Goal: Information Seeking & Learning: Learn about a topic

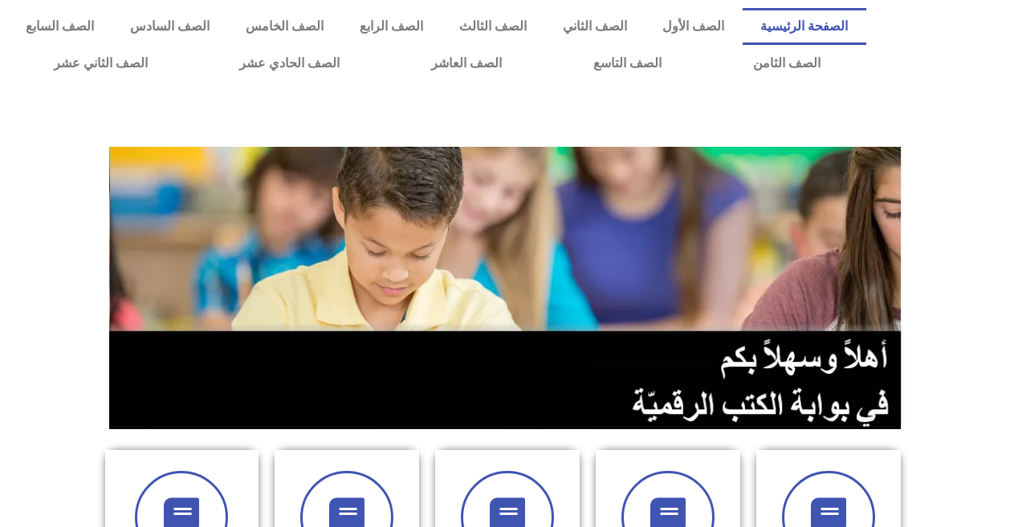
scroll to position [0, 44]
click at [639, 28] on link "الصف الثاني" at bounding box center [594, 26] width 100 height 37
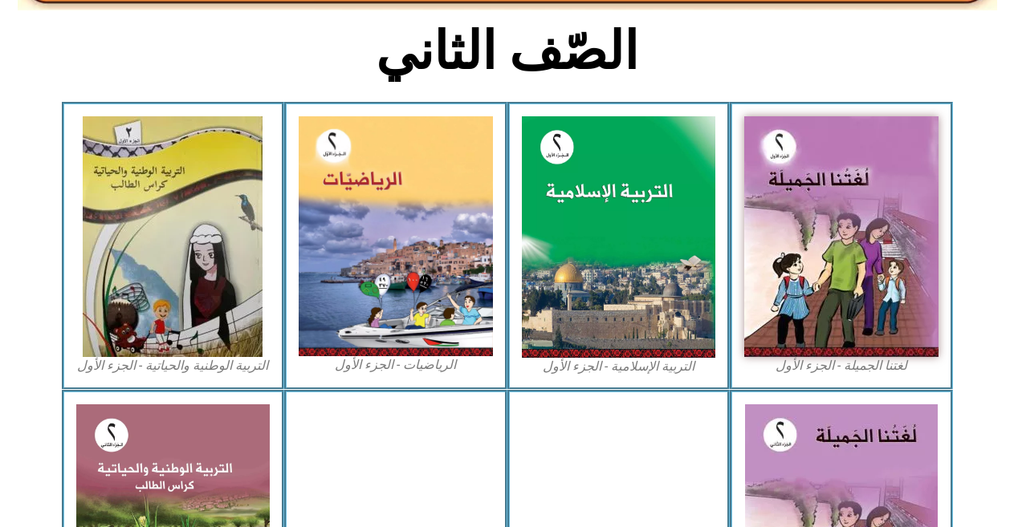
scroll to position [493, 0]
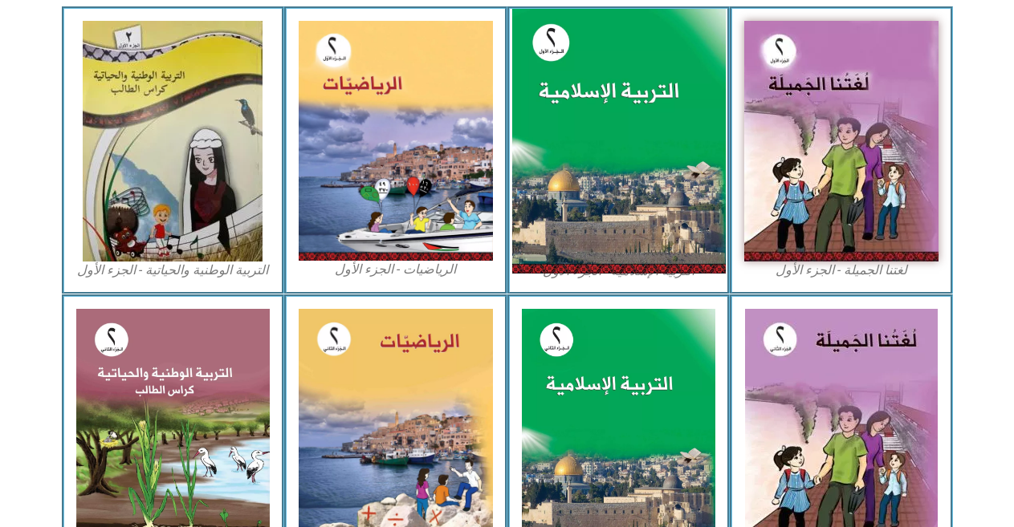
click at [600, 144] on img at bounding box center [618, 142] width 214 height 266
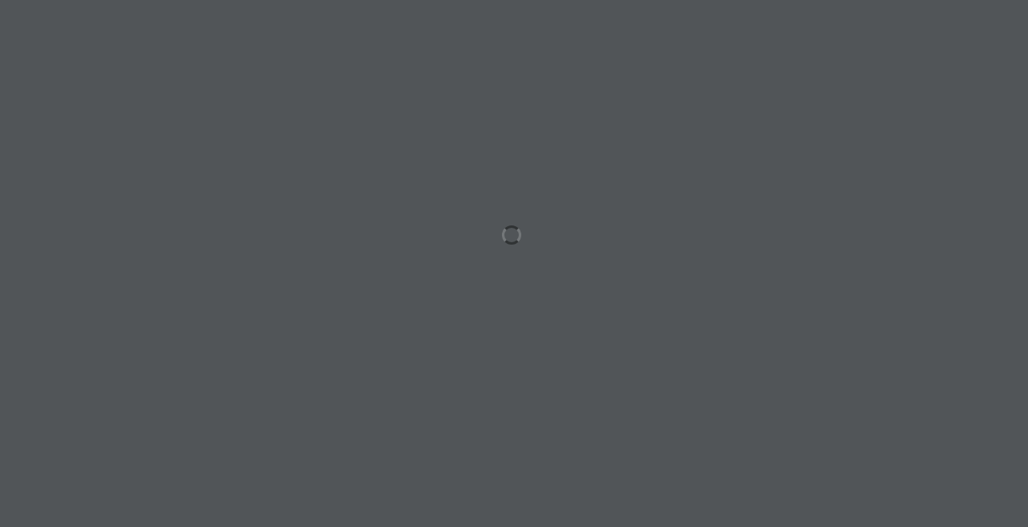
scroll to position [0, 44]
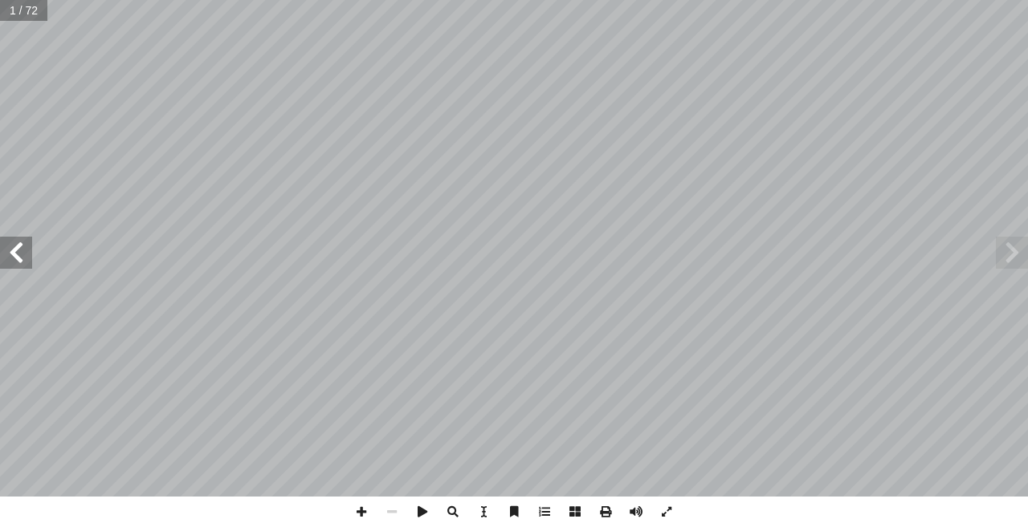
click at [14, 263] on span at bounding box center [16, 253] width 32 height 32
click at [1025, 253] on span at bounding box center [1012, 253] width 32 height 32
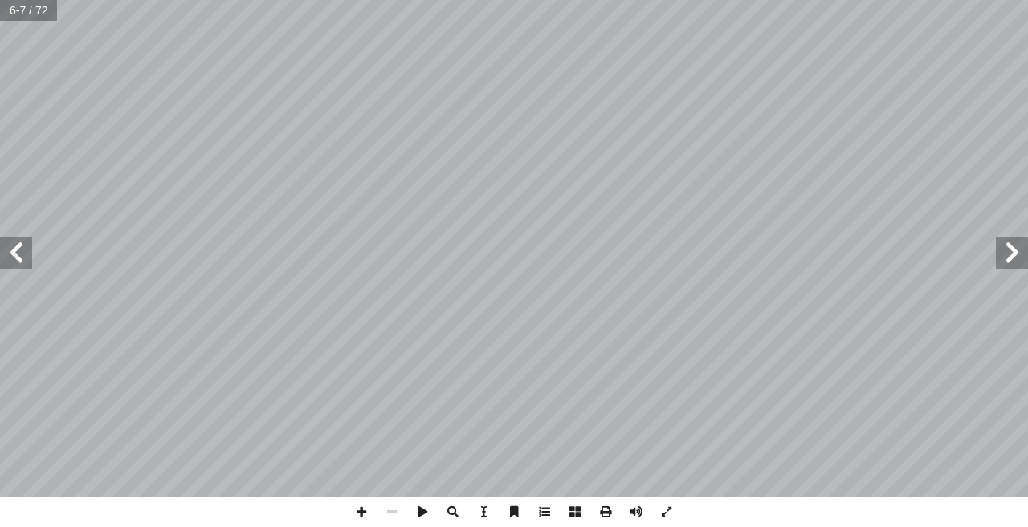
click at [28, 248] on span at bounding box center [16, 253] width 32 height 32
